Goal: Complete application form

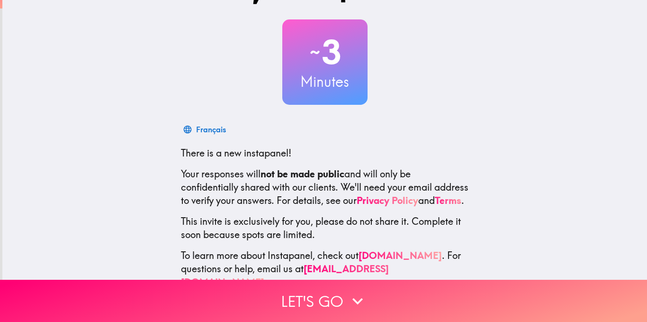
scroll to position [25, 0]
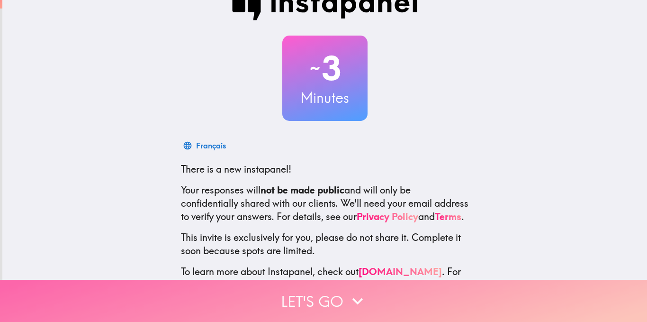
click at [348, 293] on icon "button" at bounding box center [357, 300] width 21 height 21
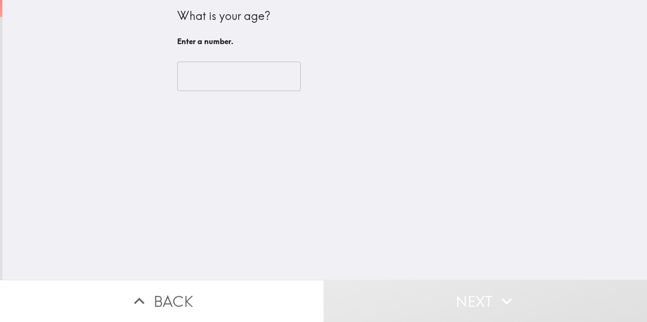
scroll to position [0, 0]
click at [239, 80] on input "number" at bounding box center [239, 76] width 124 height 29
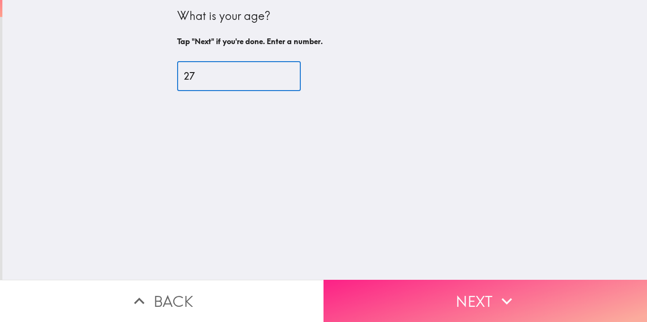
type input "27"
click at [521, 292] on button "Next" at bounding box center [486, 300] width 324 height 42
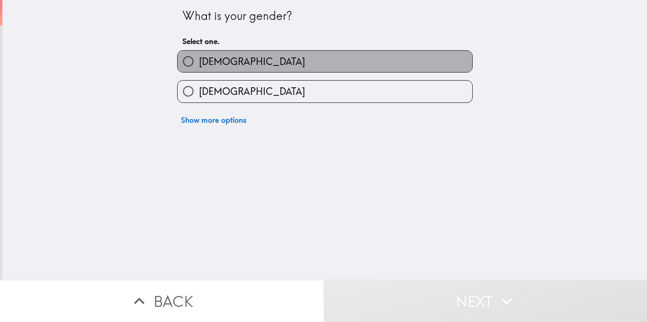
click at [269, 62] on label "[DEMOGRAPHIC_DATA]" at bounding box center [325, 61] width 295 height 21
click at [199, 62] on input "[DEMOGRAPHIC_DATA]" at bounding box center [188, 61] width 21 height 21
radio input "true"
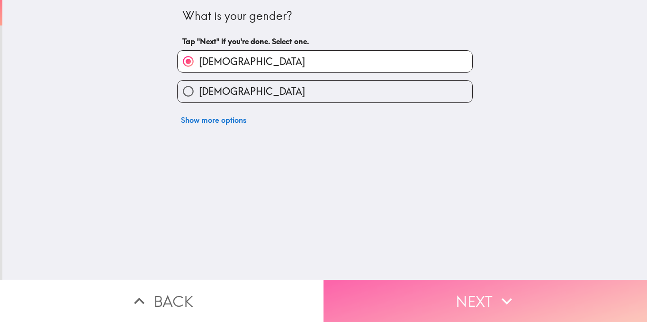
click at [487, 300] on button "Next" at bounding box center [486, 300] width 324 height 42
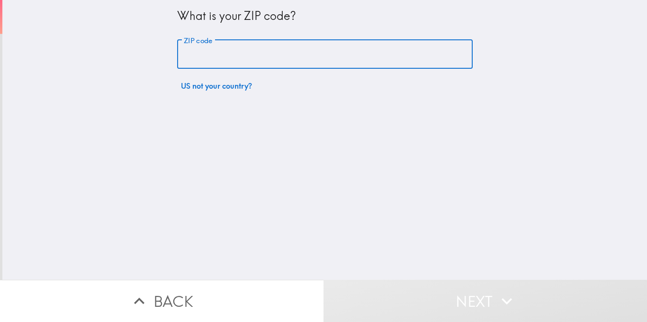
click at [204, 55] on input "ZIP code" at bounding box center [325, 54] width 296 height 29
type input "08054"
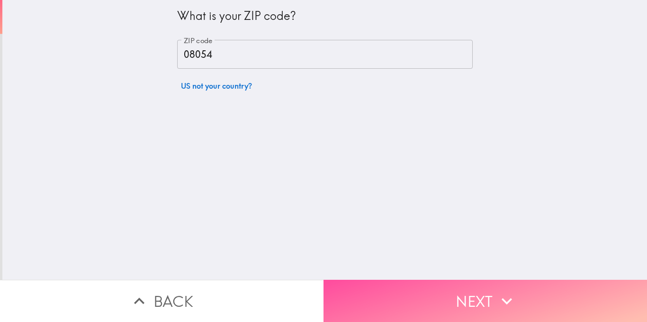
click at [484, 291] on button "Next" at bounding box center [486, 300] width 324 height 42
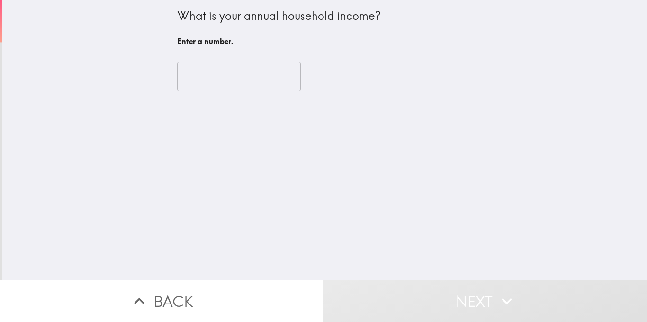
click at [226, 73] on input "number" at bounding box center [239, 76] width 124 height 29
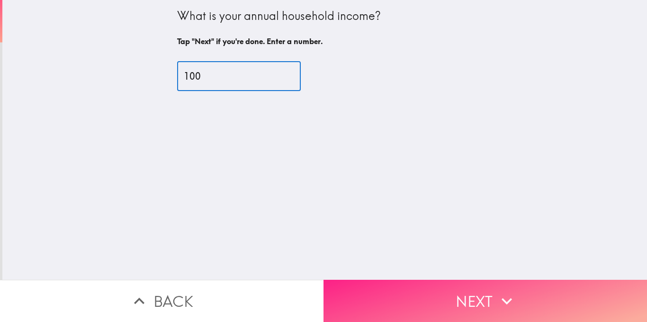
type input "100"
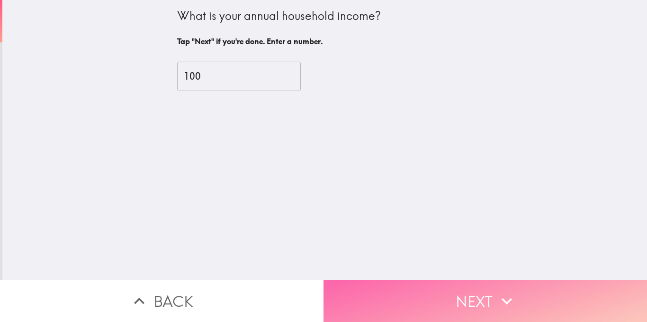
click at [461, 297] on button "Next" at bounding box center [486, 300] width 324 height 42
